Goal: Transaction & Acquisition: Book appointment/travel/reservation

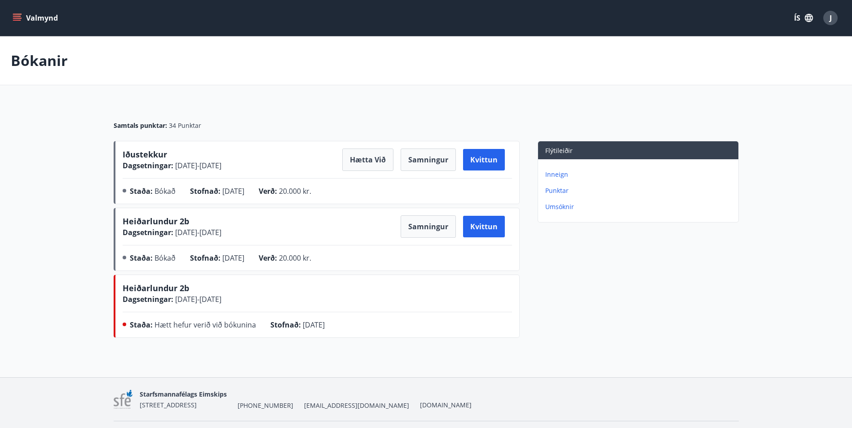
click at [22, 13] on button "Valmynd" at bounding box center [36, 18] width 51 height 16
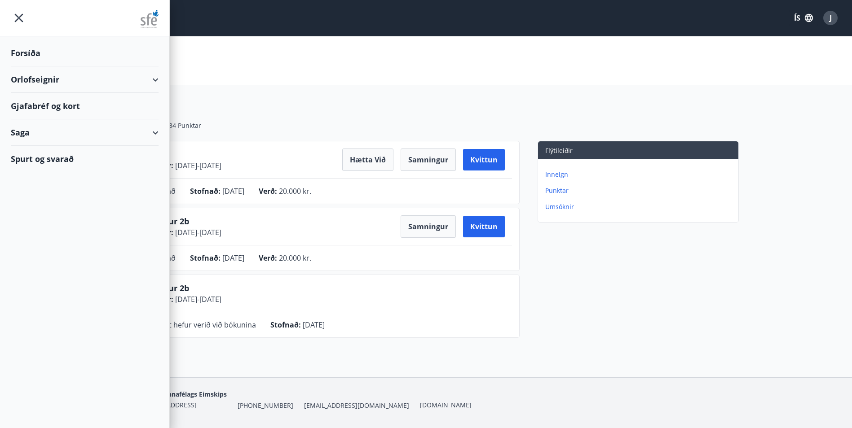
click at [47, 82] on div "Orlofseignir" at bounding box center [85, 79] width 148 height 26
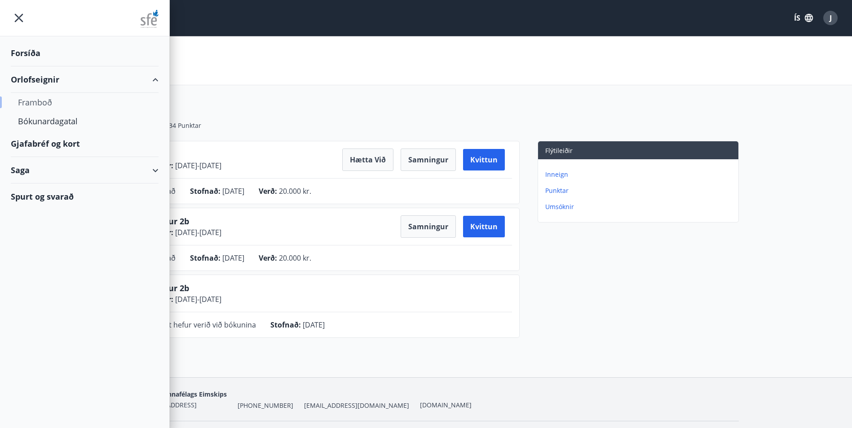
click at [39, 104] on div "Framboð" at bounding box center [84, 102] width 133 height 19
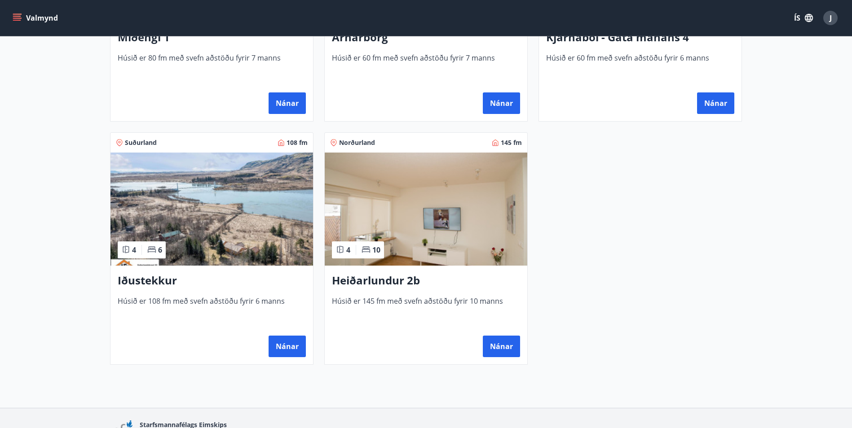
scroll to position [584, 0]
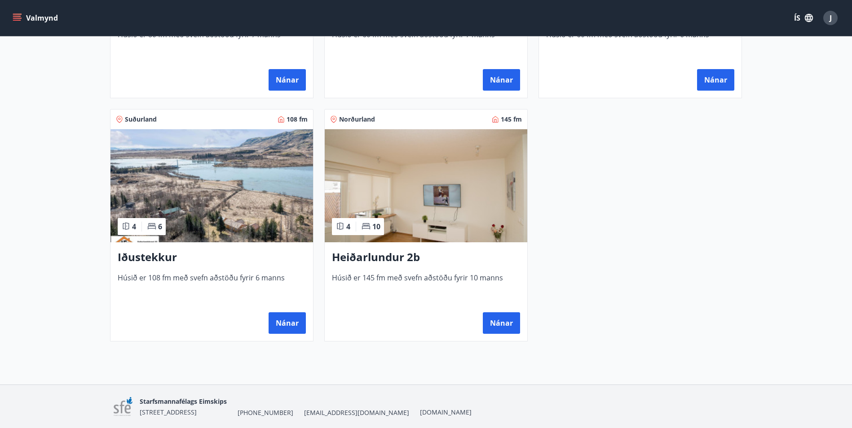
click at [190, 182] on img at bounding box center [211, 185] width 202 height 113
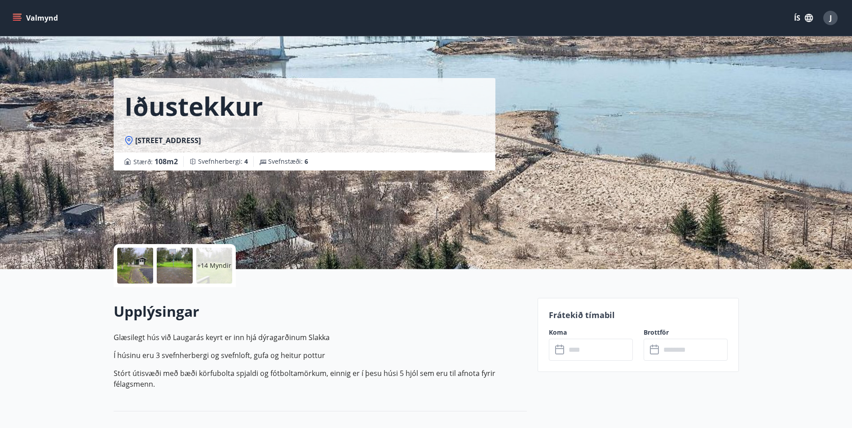
click at [216, 274] on div "+14 Myndir" at bounding box center [214, 266] width 36 height 36
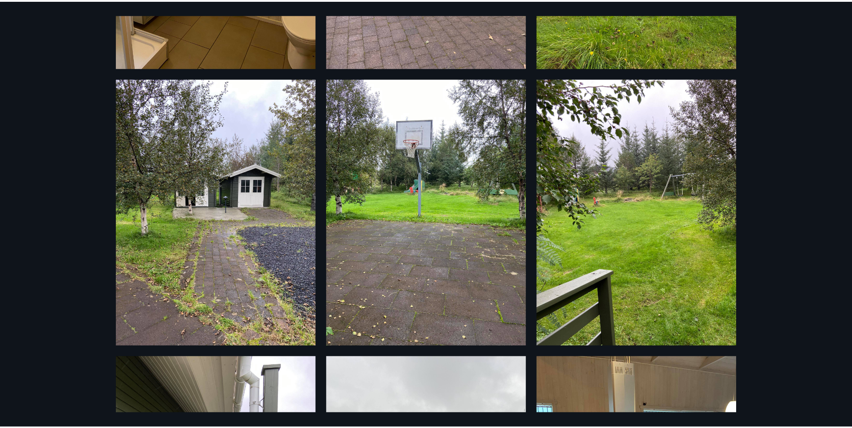
scroll to position [224, 0]
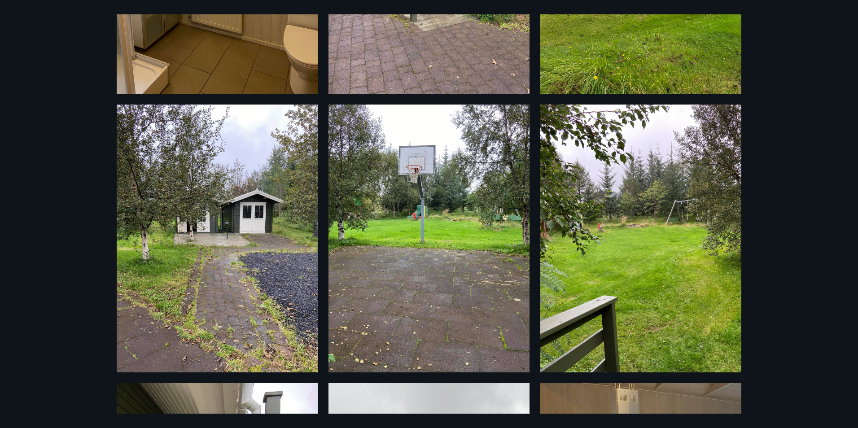
click at [768, 290] on div "20 Myndir" at bounding box center [429, 214] width 858 height 428
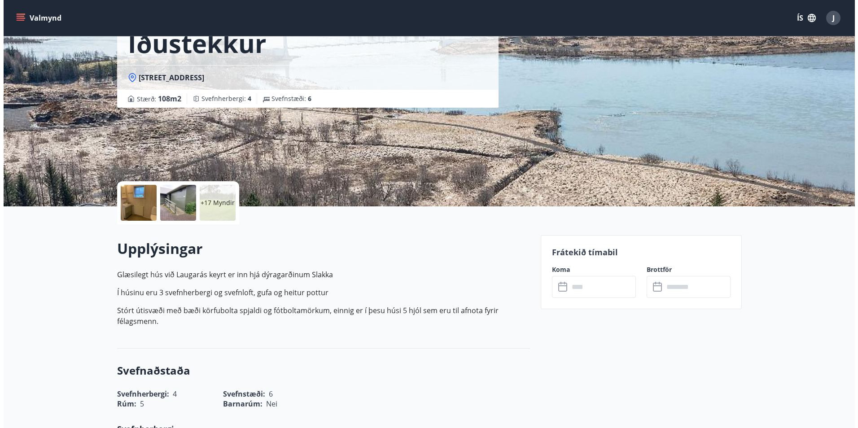
scroll to position [90, 0]
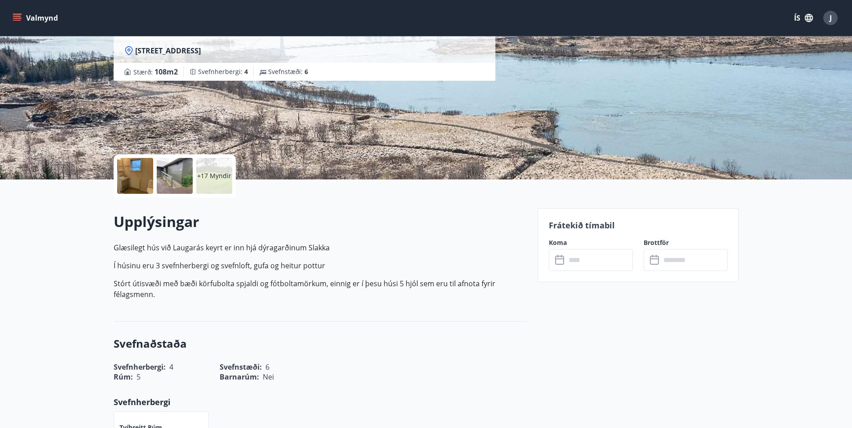
click at [206, 178] on p "+17 Myndir" at bounding box center [214, 175] width 34 height 9
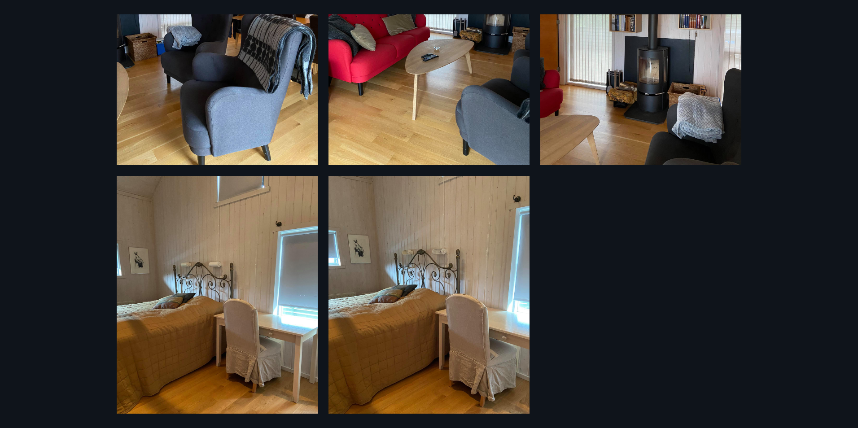
scroll to position [1580, 0]
